Goal: Transaction & Acquisition: Subscribe to service/newsletter

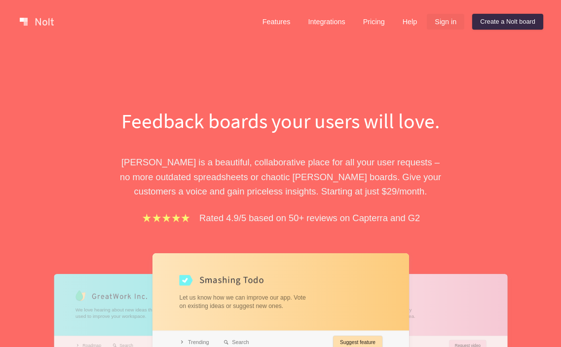
click at [440, 14] on link "Sign in" at bounding box center [445, 22] width 37 height 16
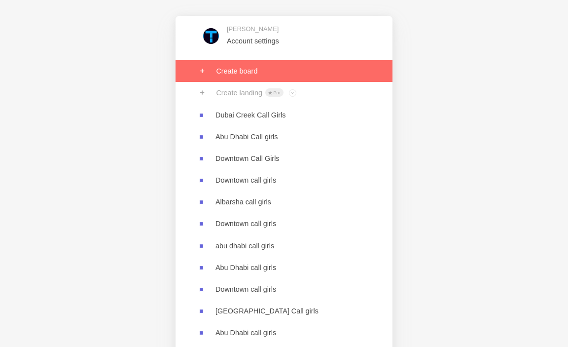
click at [250, 67] on link at bounding box center [284, 71] width 217 height 22
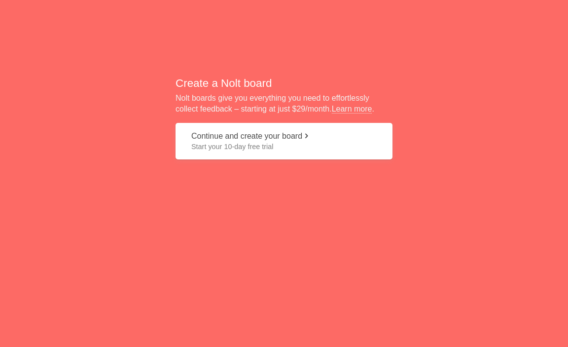
click at [224, 149] on span "Start your 10-day free trial" at bounding box center [283, 147] width 185 height 10
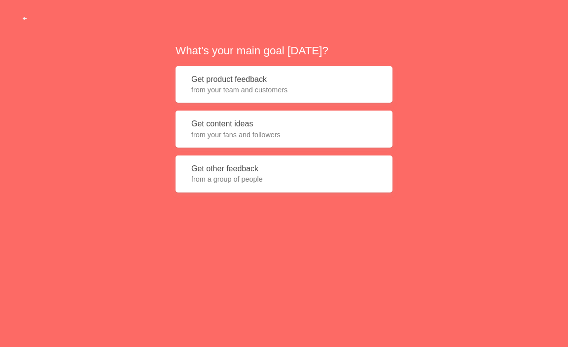
click at [241, 94] on span "from your team and customers" at bounding box center [283, 90] width 185 height 10
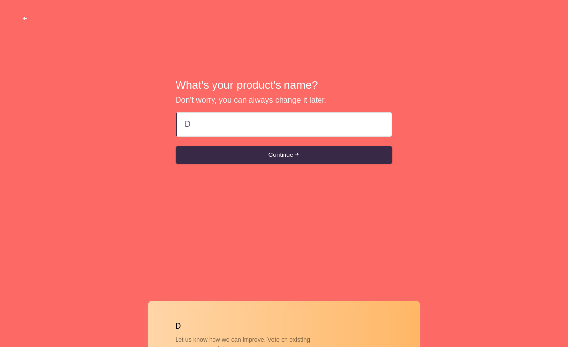
drag, startPoint x: 211, startPoint y: 125, endPoint x: 137, endPoint y: 123, distance: 73.5
click at [137, 123] on div "What's your product's name? Don't worry, you can always change it later. D Cont…" at bounding box center [284, 121] width 568 height 243
paste input "ubai Creek call girls"
type input "Dubai Creek call girls"
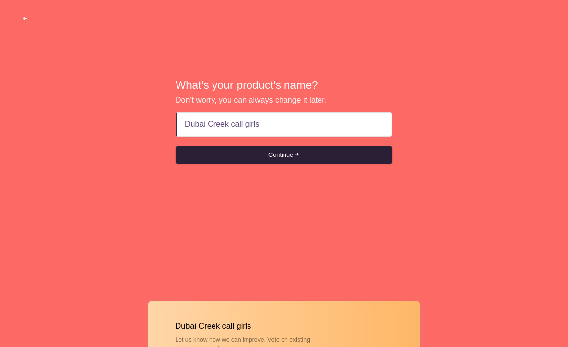
click at [268, 158] on button "Continue" at bounding box center [284, 155] width 217 height 18
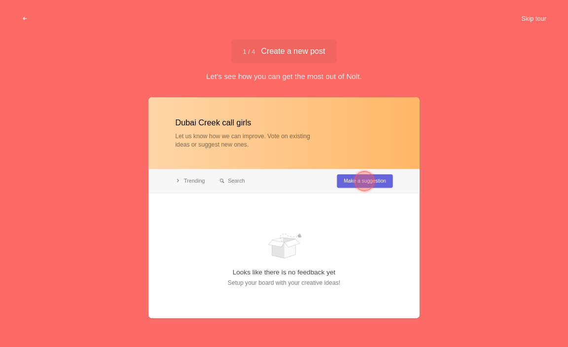
click at [520, 15] on button "Skip tour" at bounding box center [533, 19] width 49 height 18
